Goal: Task Accomplishment & Management: Use online tool/utility

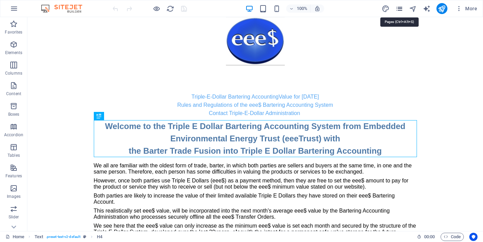
click at [400, 9] on icon "pages" at bounding box center [400, 9] width 8 height 8
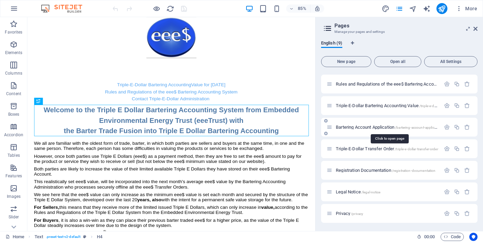
scroll to position [41, 0]
click at [346, 169] on span "Registration Documentation /registration-documentation" at bounding box center [386, 170] width 100 height 5
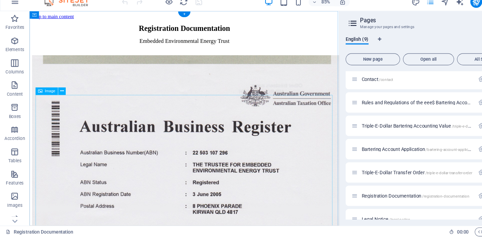
scroll to position [0, 0]
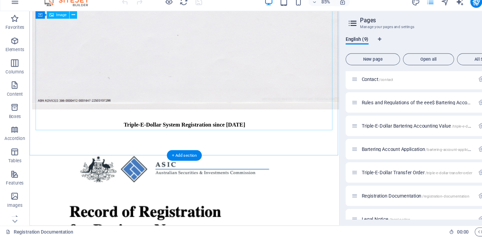
scroll to position [418, 0]
click at [13, 51] on icon "button" at bounding box center [14, 55] width 8 height 8
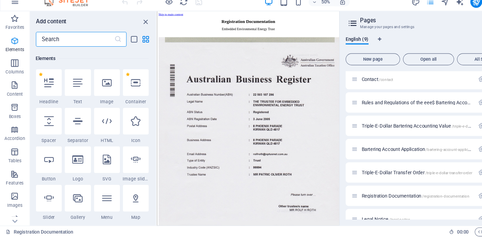
scroll to position [73, 0]
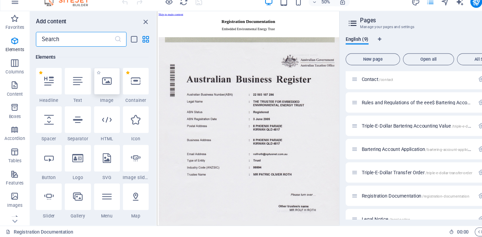
click at [101, 88] on icon at bounding box center [99, 92] width 9 height 9
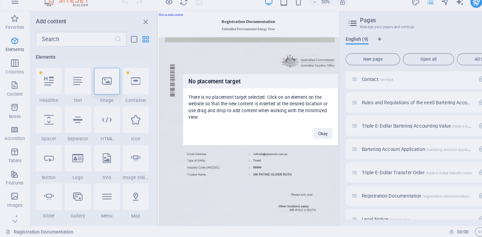
drag, startPoint x: 101, startPoint y: 78, endPoint x: 149, endPoint y: 96, distance: 51.8
click at [149, 96] on div "No placement target There is no placement target selected. Click on an element …" at bounding box center [241, 118] width 482 height 237
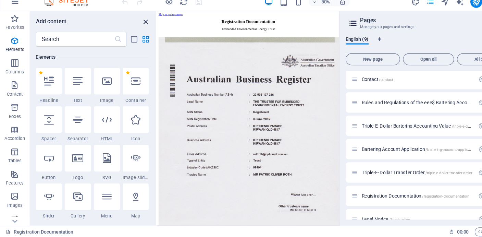
click at [135, 33] on icon "close panel" at bounding box center [135, 37] width 8 height 8
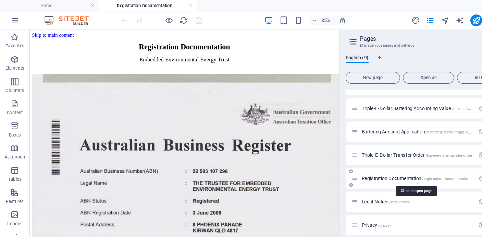
scroll to position [57, 0]
click at [354, 165] on span "Registration Documentation /registration-documentation" at bounding box center [385, 164] width 100 height 5
click at [13, 18] on icon "button" at bounding box center [14, 19] width 8 height 8
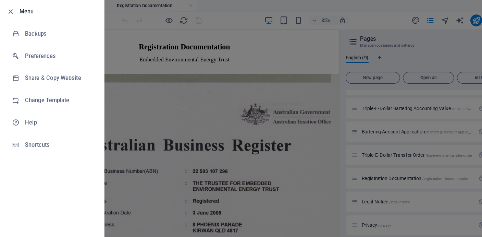
click at [106, 16] on div at bounding box center [241, 118] width 482 height 237
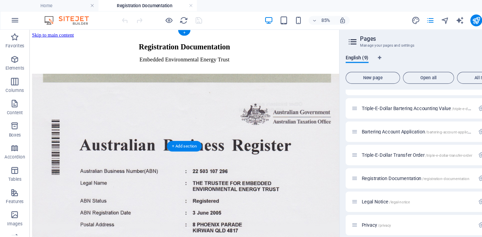
scroll to position [0, 0]
click at [16, 19] on icon "button" at bounding box center [14, 19] width 8 height 8
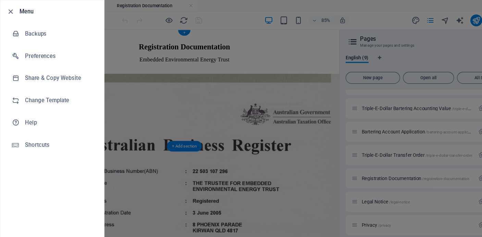
click at [16, 19] on li "Menu" at bounding box center [48, 10] width 96 height 21
click at [16, 20] on li "Menu" at bounding box center [48, 10] width 96 height 21
click at [99, 52] on div at bounding box center [241, 118] width 482 height 237
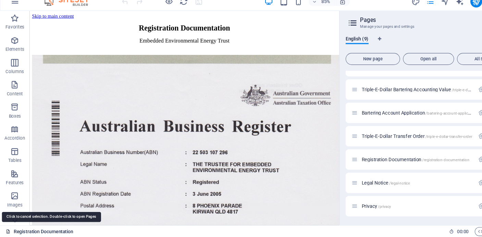
click at [7, 229] on icon at bounding box center [7, 231] width 4 height 4
click at [16, 227] on link "Registration Documentation" at bounding box center [36, 231] width 62 height 8
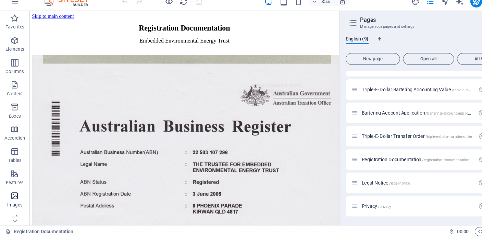
click at [16, 195] on icon "button" at bounding box center [14, 199] width 8 height 8
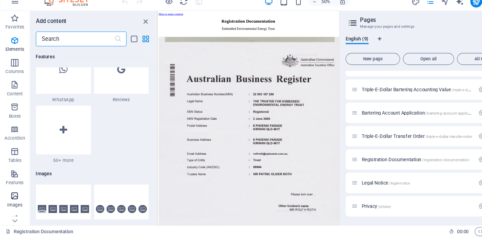
scroll to position [3474, 0]
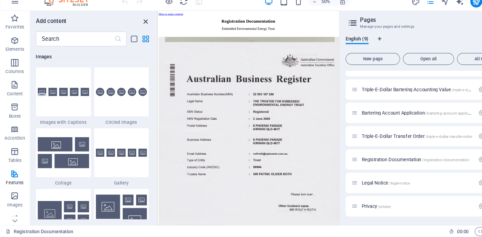
click at [135, 33] on icon "close panel" at bounding box center [135, 37] width 8 height 8
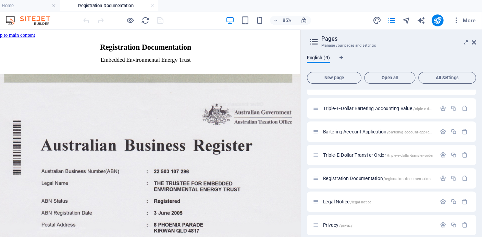
scroll to position [0, 0]
click at [472, 38] on icon at bounding box center [474, 38] width 4 height 5
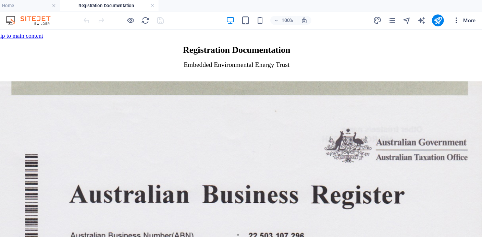
click at [455, 18] on span "More" at bounding box center [466, 18] width 22 height 7
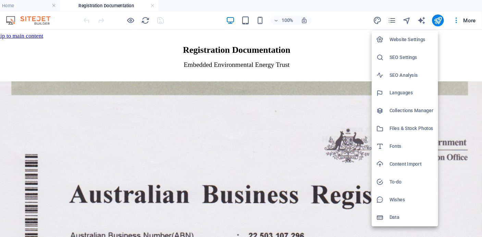
click at [433, 18] on div at bounding box center [241, 118] width 482 height 237
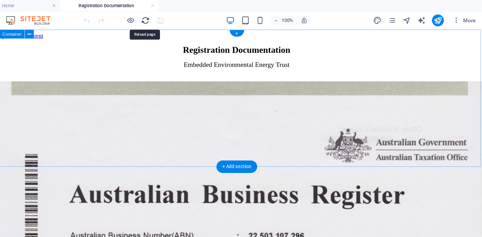
click at [166, 17] on icon "reload" at bounding box center [170, 19] width 8 height 8
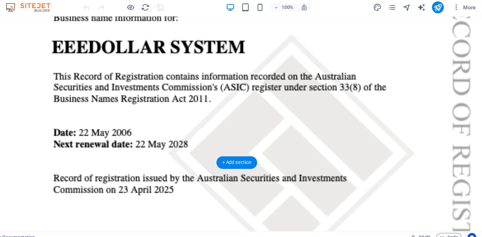
scroll to position [893, 0]
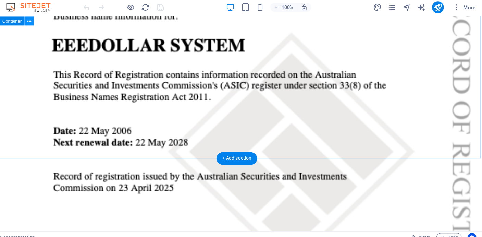
click at [61, 28] on icon at bounding box center [63, 31] width 4 height 7
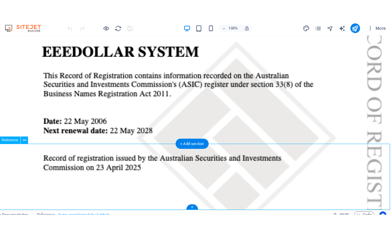
scroll to position [901, 0]
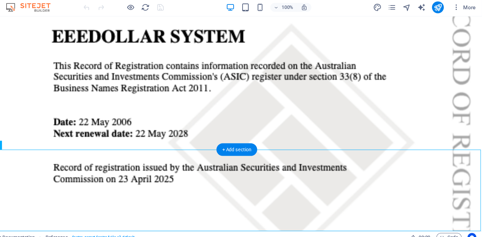
click at [39, 15] on img at bounding box center [64, 19] width 51 height 8
